Goal: Information Seeking & Learning: Learn about a topic

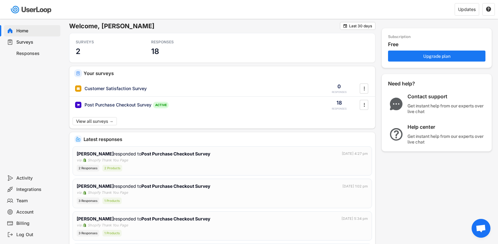
click at [37, 55] on div "Responses" at bounding box center [36, 54] width 41 height 6
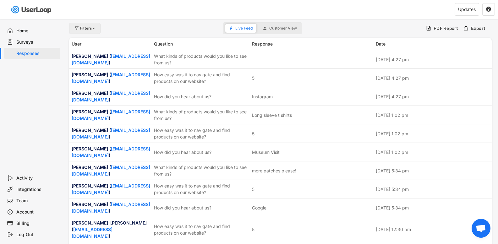
click at [91, 28] on div "Filters" at bounding box center [88, 28] width 16 height 4
select select
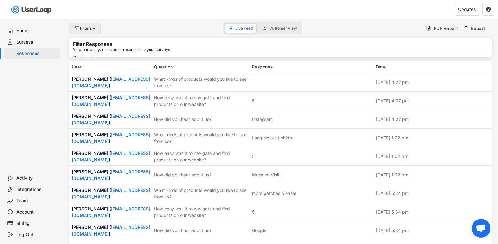
select select
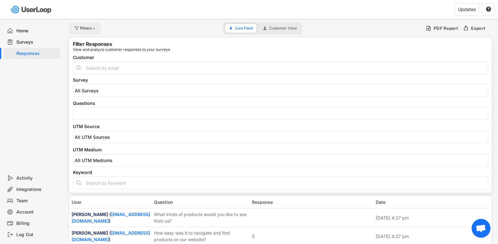
click at [92, 28] on div at bounding box center [94, 28] width 5 height 4
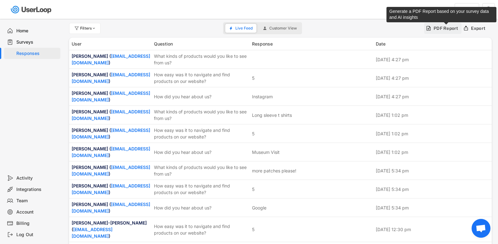
click at [450, 31] on div "PDF Report" at bounding box center [445, 28] width 25 height 6
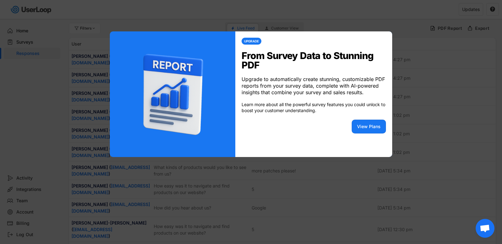
click at [378, 15] on div at bounding box center [251, 122] width 502 height 244
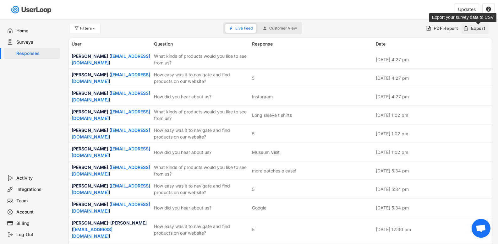
click at [476, 29] on div "Export" at bounding box center [478, 28] width 15 height 6
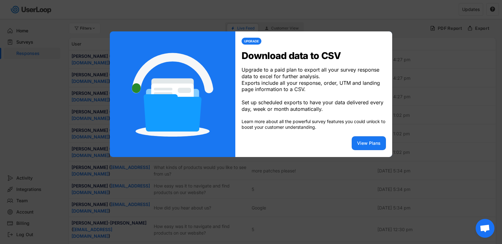
click at [392, 20] on div at bounding box center [251, 122] width 502 height 244
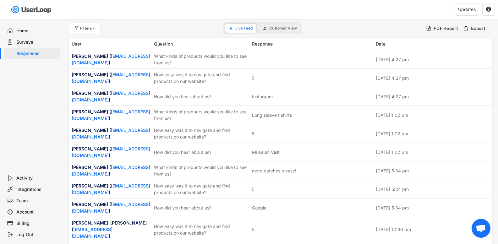
click at [276, 27] on span "Customer View" at bounding box center [283, 28] width 28 height 4
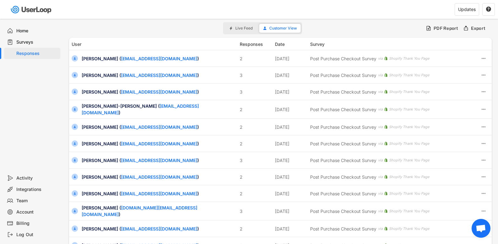
drag, startPoint x: 16, startPoint y: 25, endPoint x: 18, endPoint y: 29, distance: 3.8
click at [16, 26] on div "Home" at bounding box center [32, 30] width 56 height 11
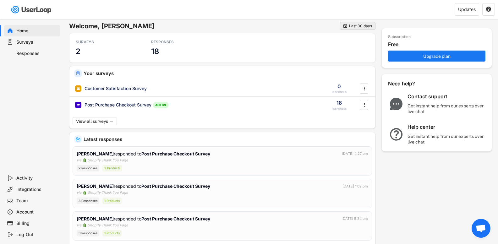
click at [358, 25] on div "Last 30 days" at bounding box center [360, 26] width 23 height 4
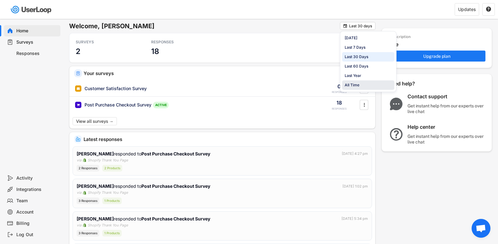
click at [348, 84] on div "All Time" at bounding box center [351, 85] width 15 height 6
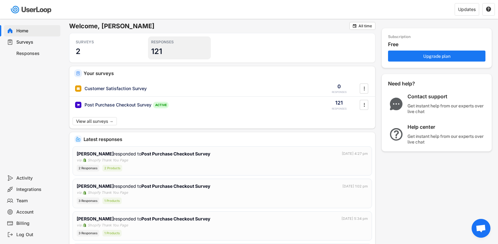
click at [160, 54] on h3 "121" at bounding box center [156, 51] width 11 height 10
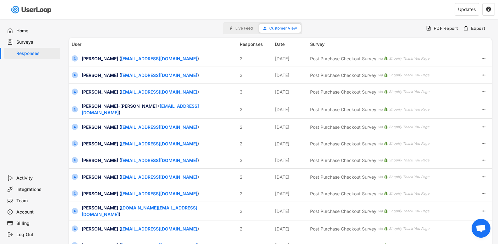
click at [249, 30] on span "Live Feed" at bounding box center [243, 28] width 17 height 4
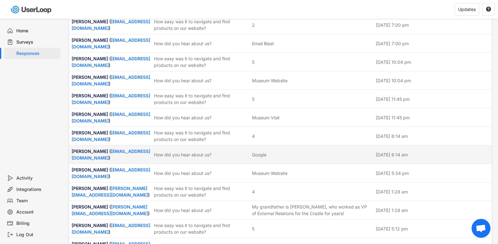
scroll to position [2095, 0]
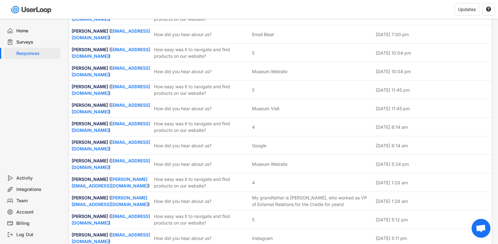
click at [35, 28] on div "Home" at bounding box center [36, 31] width 41 height 6
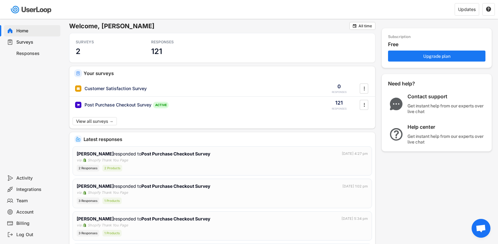
click at [30, 51] on div "Responses" at bounding box center [36, 54] width 41 height 6
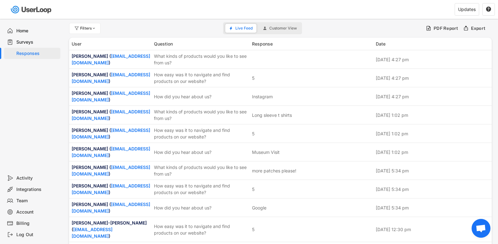
click at [24, 27] on div "Home" at bounding box center [32, 30] width 56 height 11
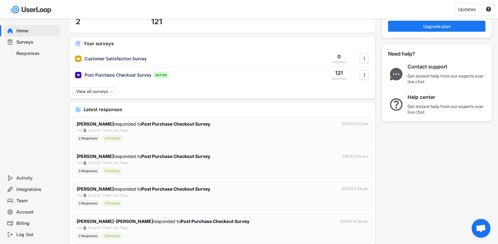
scroll to position [31, 0]
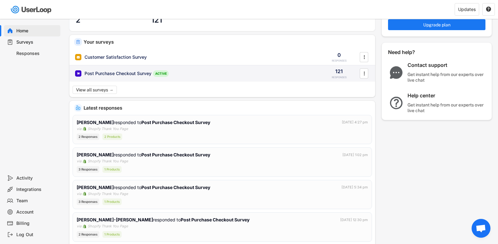
click at [186, 76] on div "Post Purchase Checkout Survey ACTIVE" at bounding box center [195, 73] width 241 height 7
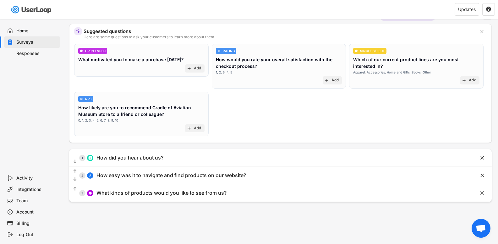
scroll to position [63, 0]
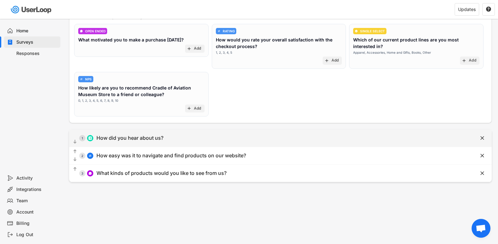
click at [164, 133] on div "  1 How did you hear about us?" at bounding box center [264, 138] width 391 height 14
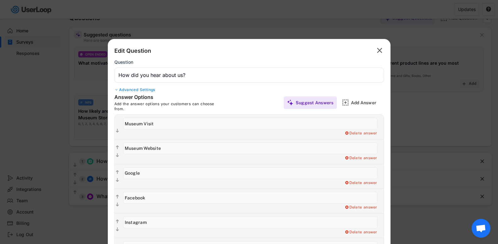
scroll to position [0, 0]
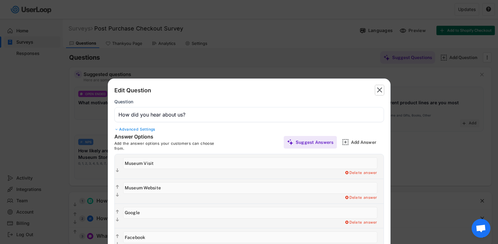
click at [376, 89] on icon "" at bounding box center [379, 90] width 9 height 10
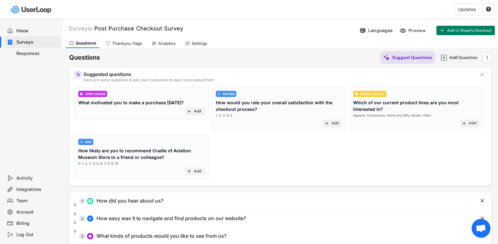
click at [29, 54] on div "Responses" at bounding box center [36, 54] width 41 height 6
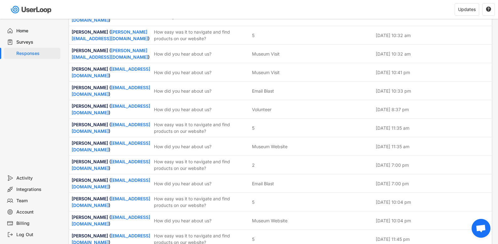
scroll to position [2095, 0]
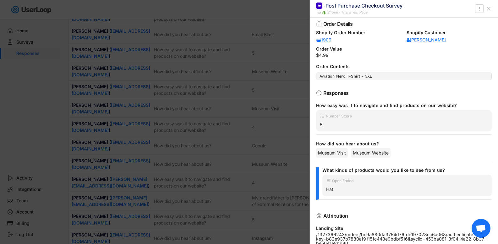
scroll to position [0, 0]
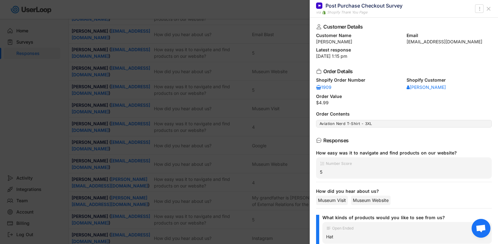
click at [491, 7] on button at bounding box center [488, 9] width 10 height 10
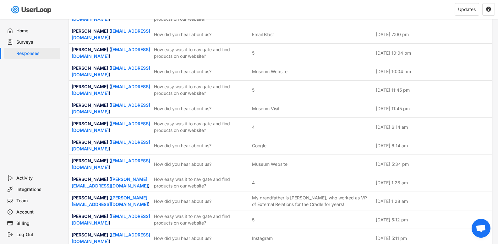
click at [20, 28] on div "Home" at bounding box center [36, 31] width 41 height 6
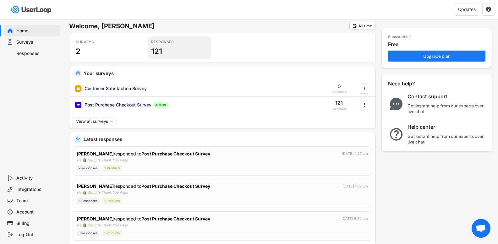
click at [178, 50] on div "RESPONSES 121" at bounding box center [179, 47] width 63 height 23
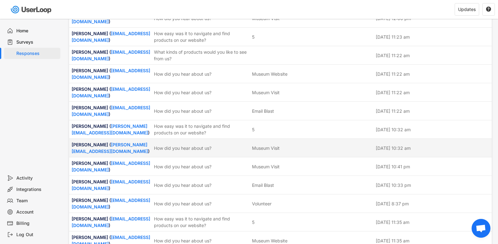
scroll to position [2095, 0]
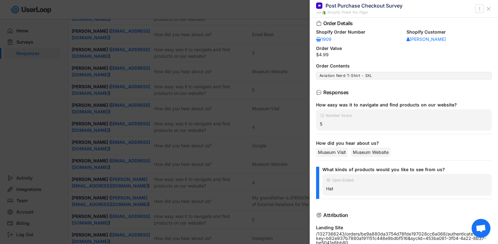
scroll to position [93, 0]
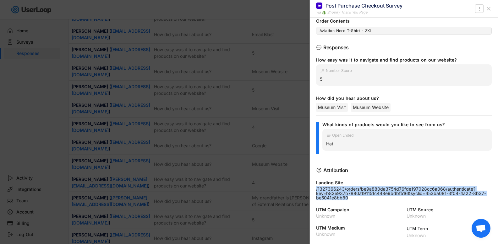
drag, startPoint x: 351, startPoint y: 199, endPoint x: 311, endPoint y: 190, distance: 41.5
click at [311, 190] on div "Customer Details Customer Name [PERSON_NAME] Email [EMAIL_ADDRESS][DOMAIN_NAME]…" at bounding box center [404, 131] width 188 height 226
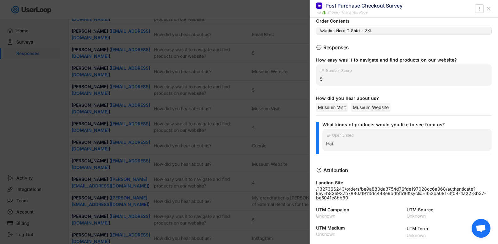
click at [379, 205] on div "Attribution Landing Site /1327366243/orders/be9a880da3754d76fde197028cc6a068/au…" at bounding box center [403, 202] width 175 height 70
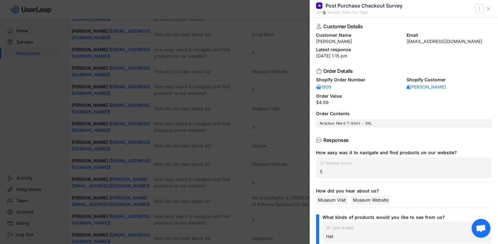
scroll to position [0, 0]
